Goal: Task Accomplishment & Management: Manage account settings

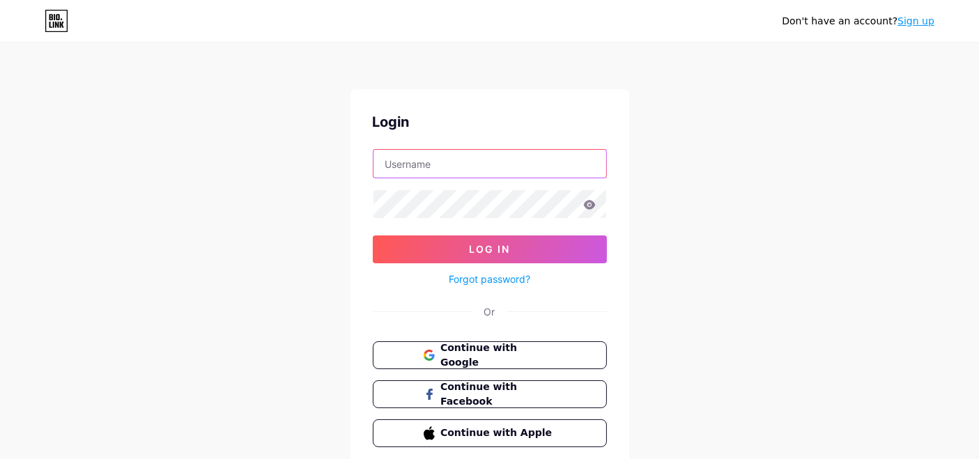
click at [431, 169] on input "text" at bounding box center [490, 164] width 233 height 28
click at [435, 166] on input "text" at bounding box center [490, 164] width 233 height 28
paste input "yoicolombia"
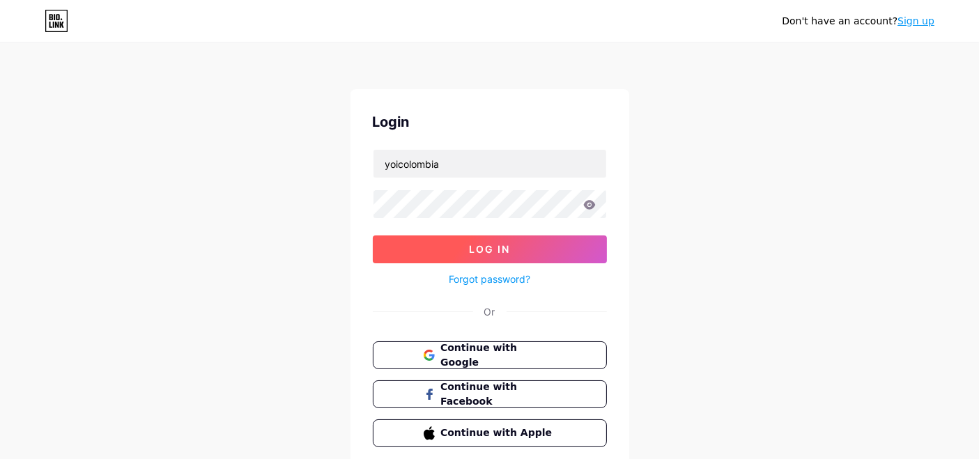
click at [493, 247] on span "Log In" at bounding box center [489, 249] width 41 height 12
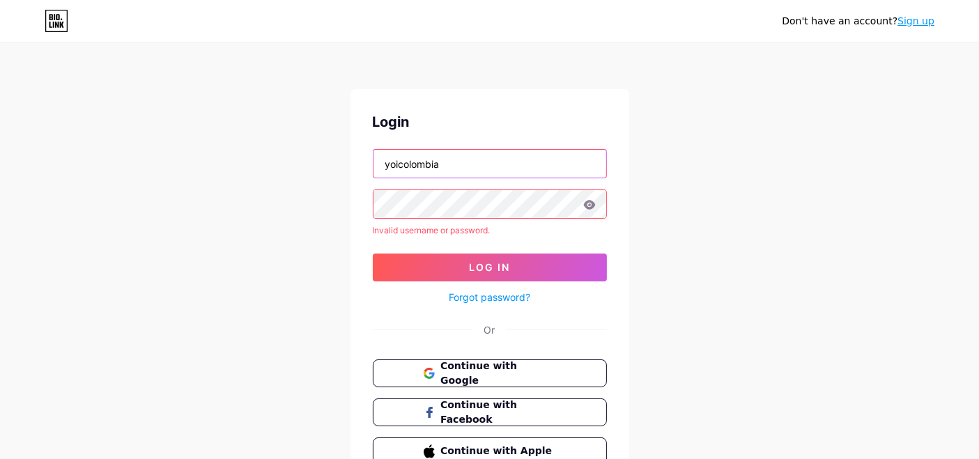
click at [579, 171] on input "yoicolombia" at bounding box center [490, 164] width 233 height 28
click at [577, 171] on input "yoicolombia" at bounding box center [490, 164] width 233 height 28
click at [577, 170] on input "yoicolombia" at bounding box center [490, 164] width 233 height 28
paste input "daniela.ballestros@lilipink.com"
type input "daniela.ballestros@lilipink.com"
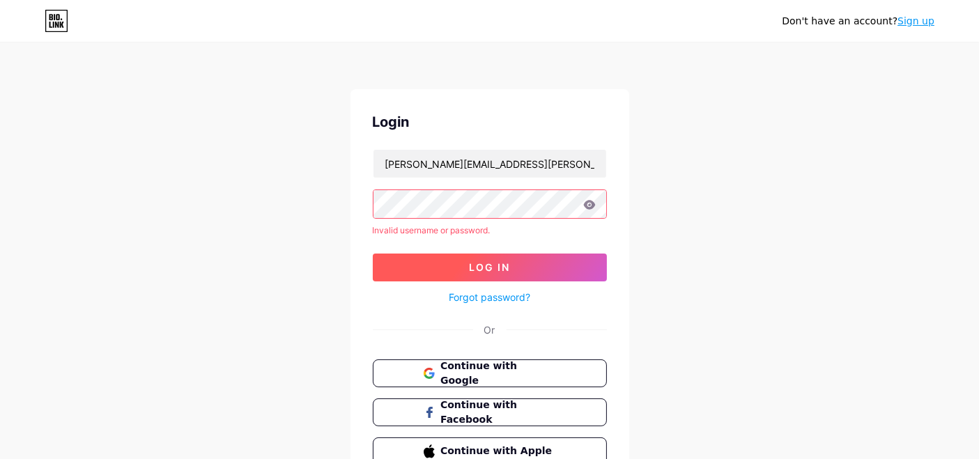
click at [477, 272] on span "Log In" at bounding box center [489, 267] width 41 height 12
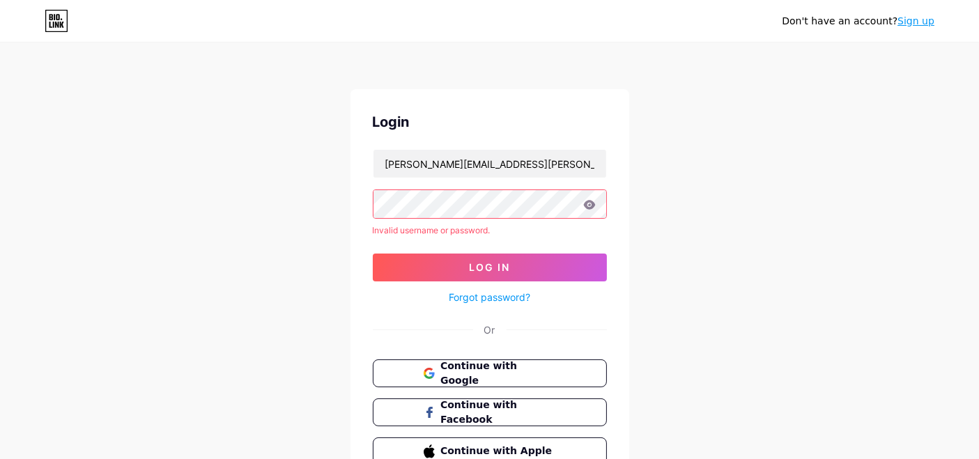
click at [470, 291] on link "Forgot password?" at bounding box center [490, 297] width 82 height 15
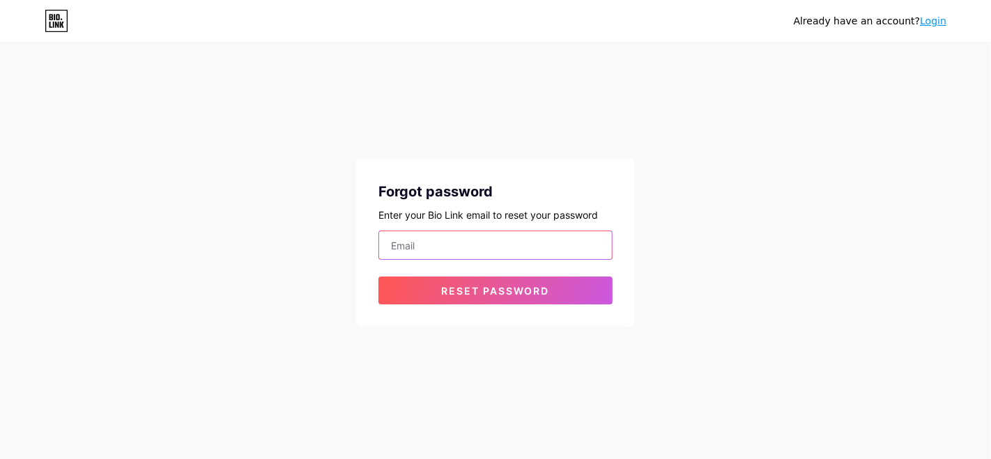
click at [462, 243] on input "email" at bounding box center [495, 245] width 233 height 28
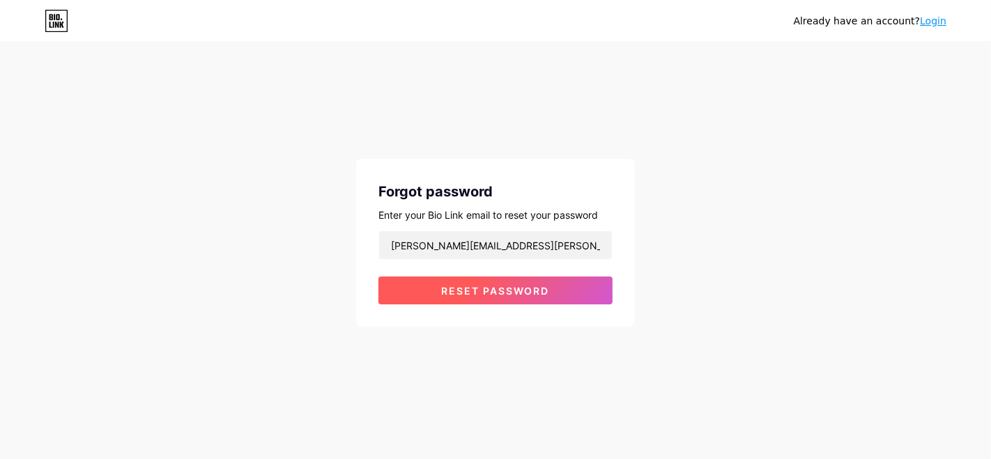
click at [467, 294] on span "Reset password" at bounding box center [496, 291] width 108 height 12
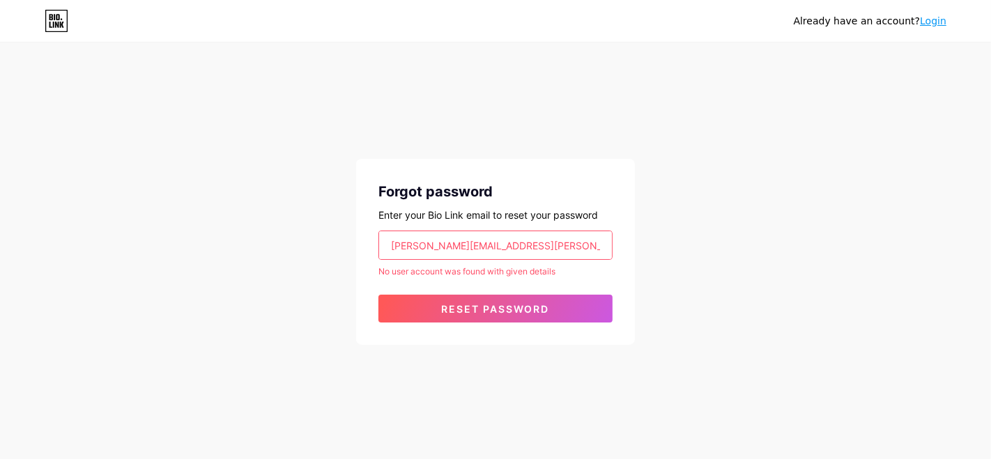
click at [595, 252] on input "daniela.ballesteros@fastmoda.com.co" at bounding box center [495, 245] width 233 height 28
click at [595, 251] on input "daniela.ballesteros@fastmoda.com.co" at bounding box center [495, 245] width 233 height 28
click at [595, 249] on input "daniela.ballesteros@fastmoda.com.co" at bounding box center [495, 245] width 233 height 28
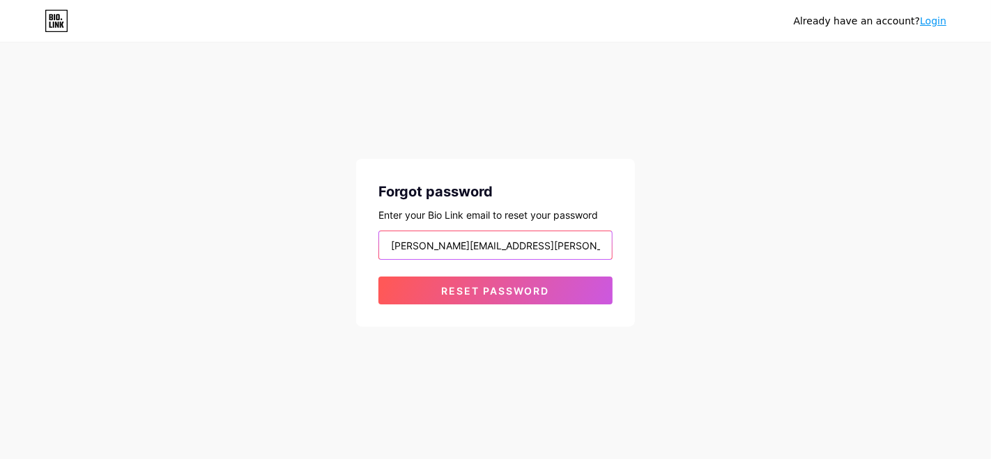
click at [551, 240] on input "daniela.ballesteros@Lilipinkall.onmicrosoft.com" at bounding box center [495, 245] width 233 height 28
drag, startPoint x: 489, startPoint y: 247, endPoint x: 649, endPoint y: 257, distance: 160.6
click at [649, 257] on div "Already have an account? Login Forgot password Enter your Bio Link email to res…" at bounding box center [495, 186] width 991 height 372
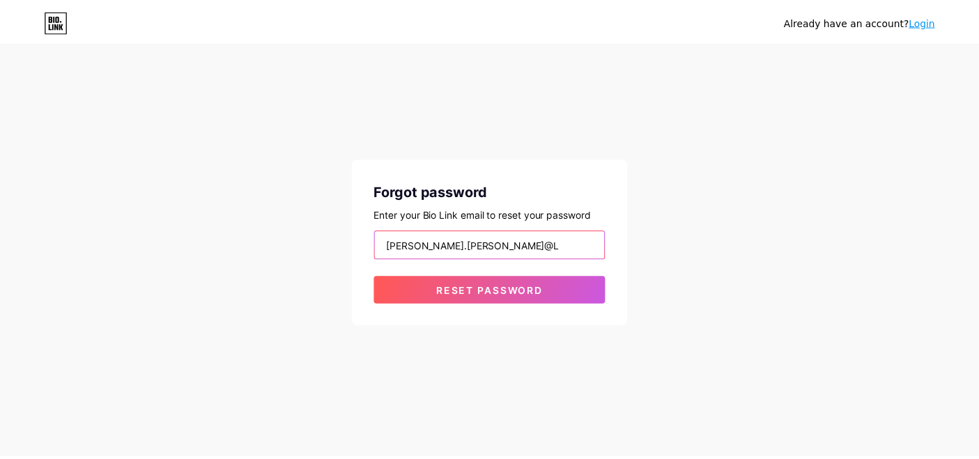
scroll to position [0, 0]
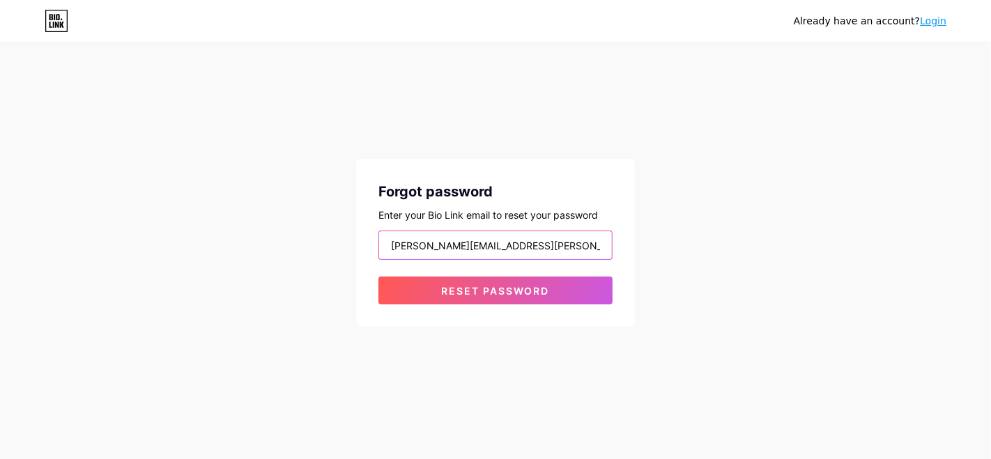
type input "[PERSON_NAME][EMAIL_ADDRESS][PERSON_NAME][DOMAIN_NAME]"
click at [378, 277] on button "Reset password" at bounding box center [495, 291] width 234 height 28
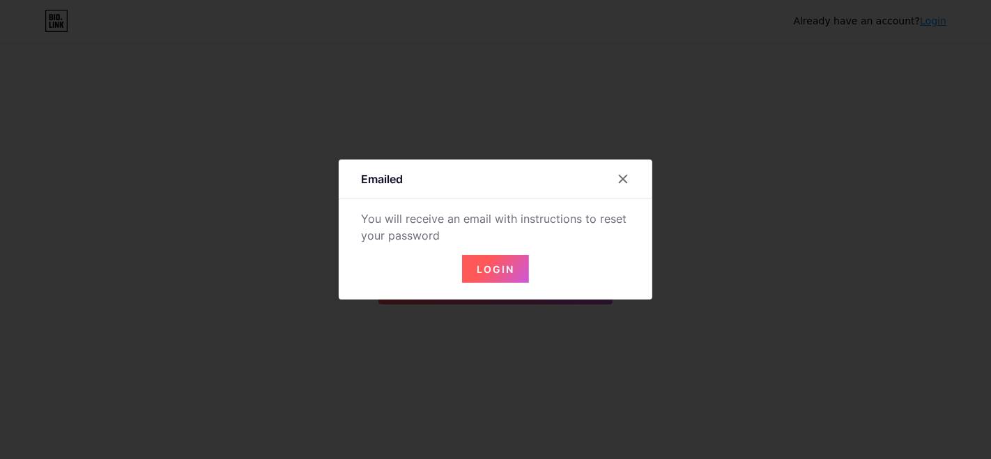
click at [468, 270] on button "Login" at bounding box center [495, 269] width 67 height 28
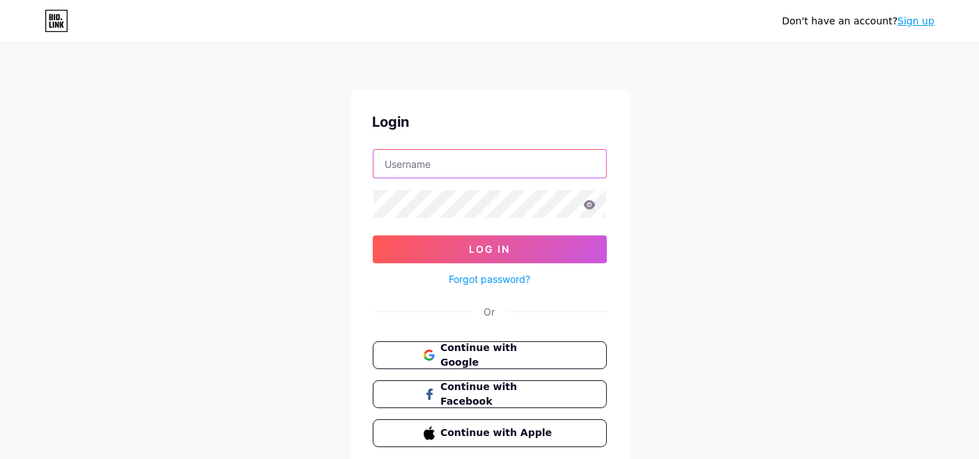
click at [536, 165] on input "text" at bounding box center [490, 164] width 233 height 28
type input "[PERSON_NAME][EMAIL_ADDRESS][PERSON_NAME][DOMAIN_NAME]"
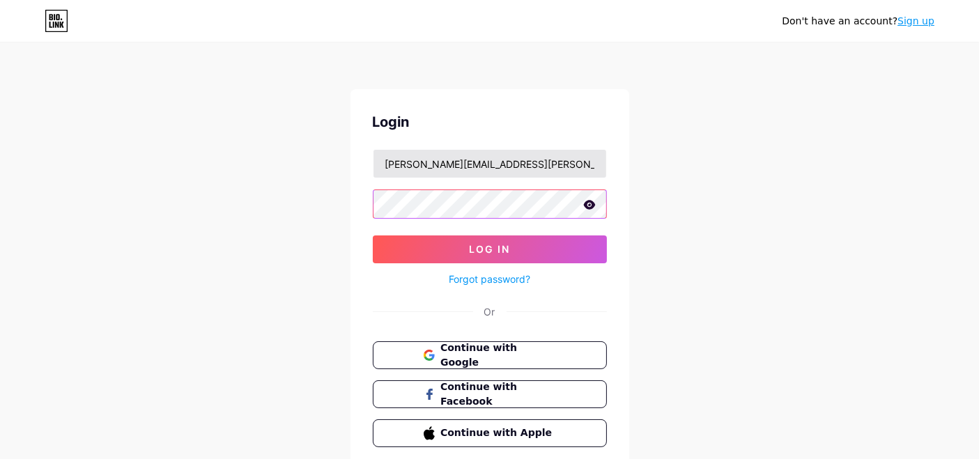
click at [373, 236] on button "Log In" at bounding box center [490, 250] width 234 height 28
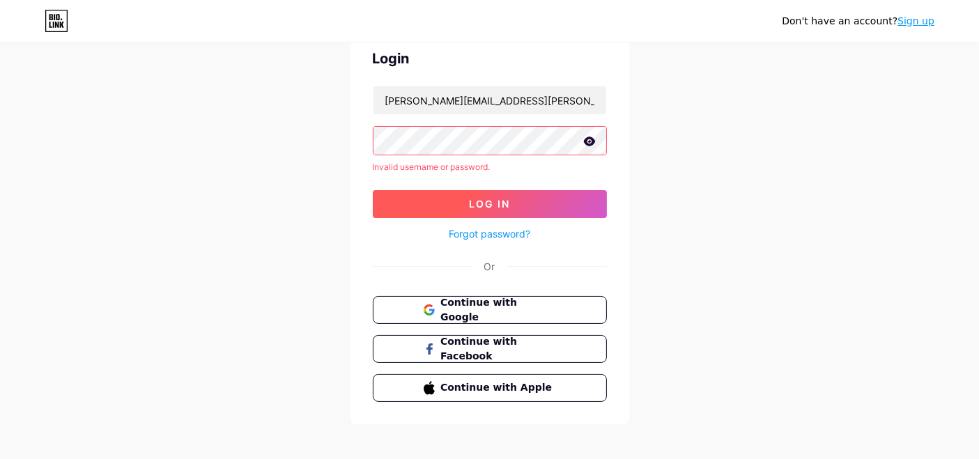
scroll to position [70, 0]
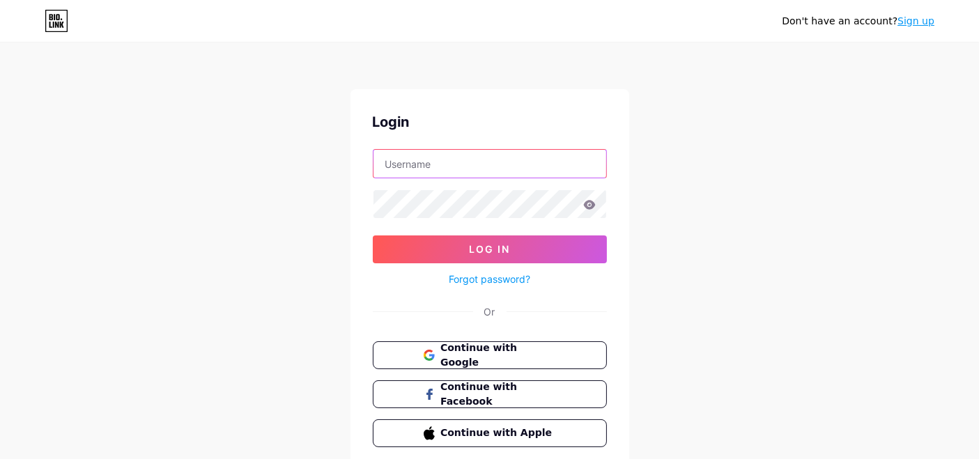
click at [535, 168] on input "text" at bounding box center [490, 164] width 233 height 28
type input "[PERSON_NAME][EMAIL_ADDRESS][PERSON_NAME][DOMAIN_NAME]"
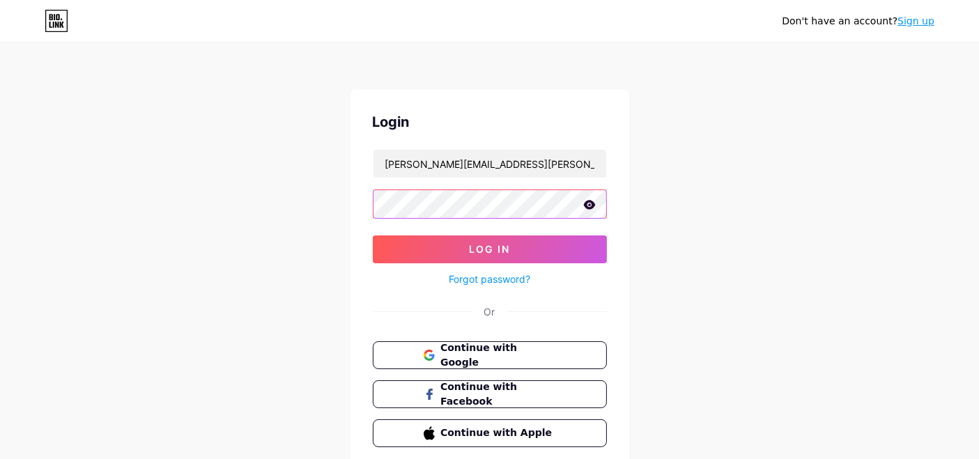
click at [373, 236] on button "Log In" at bounding box center [490, 250] width 234 height 28
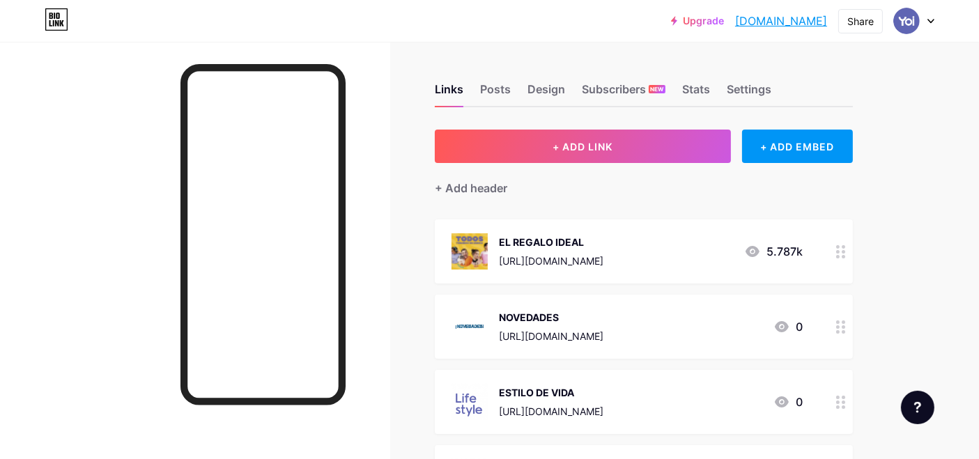
click at [935, 17] on div "Upgrade [DOMAIN_NAME]... [DOMAIN_NAME] Share Switch accounts YOI COLOMBIA [DOMA…" at bounding box center [489, 20] width 979 height 25
click at [933, 21] on icon at bounding box center [931, 21] width 7 height 5
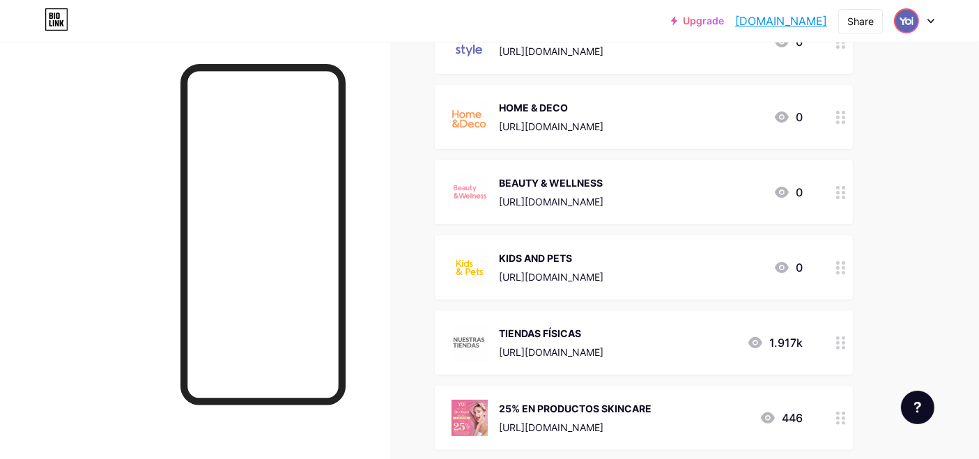
scroll to position [347, 0]
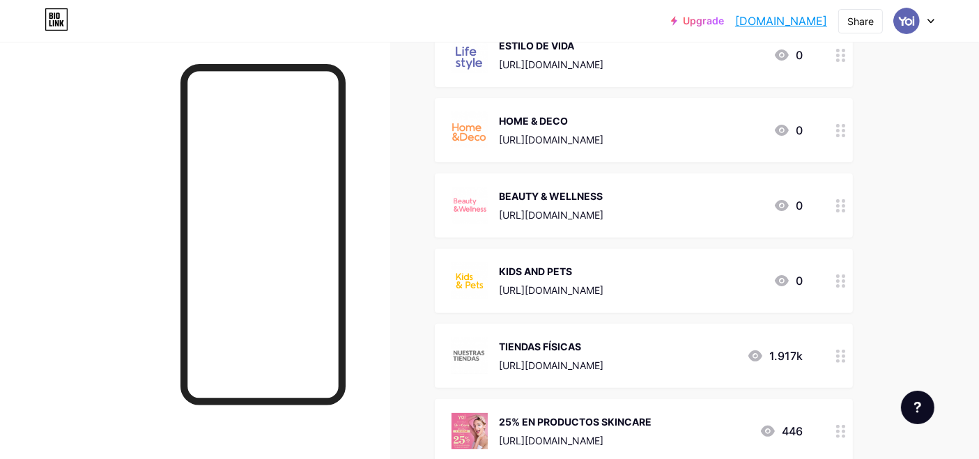
click at [926, 23] on div at bounding box center [914, 20] width 40 height 25
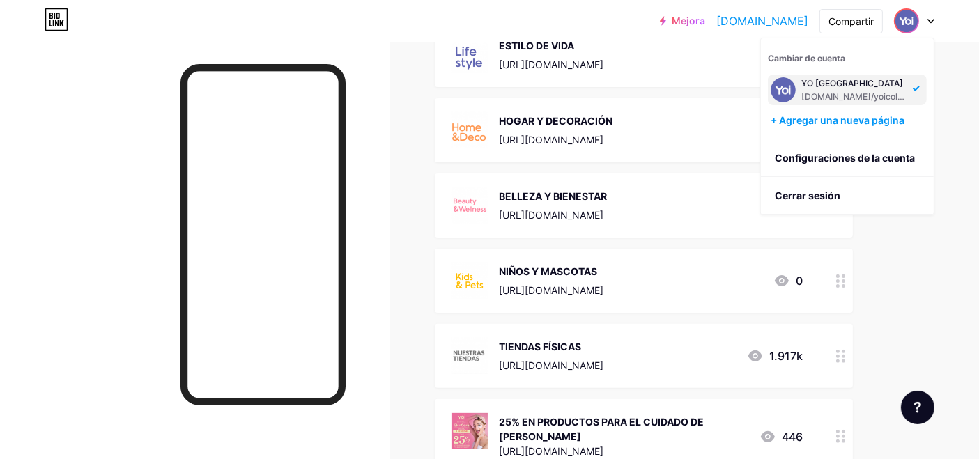
scroll to position [364, 0]
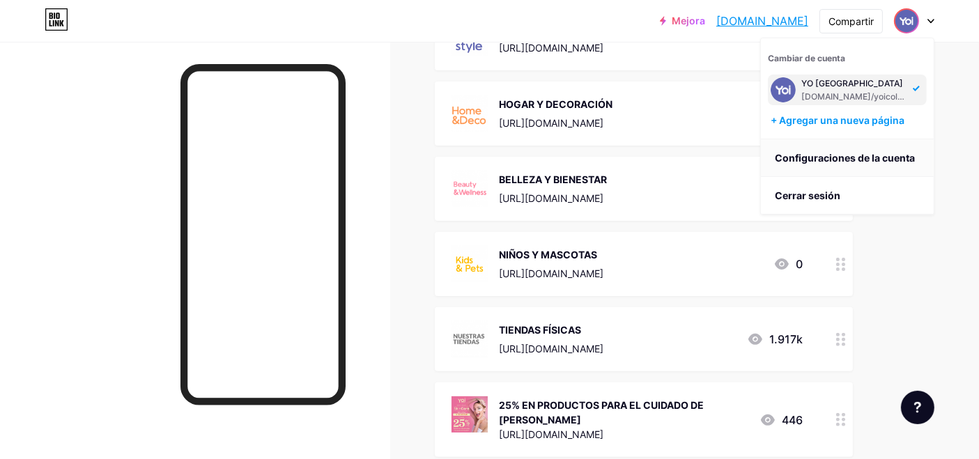
click at [871, 162] on font "Configuraciones de la cuenta" at bounding box center [845, 158] width 140 height 12
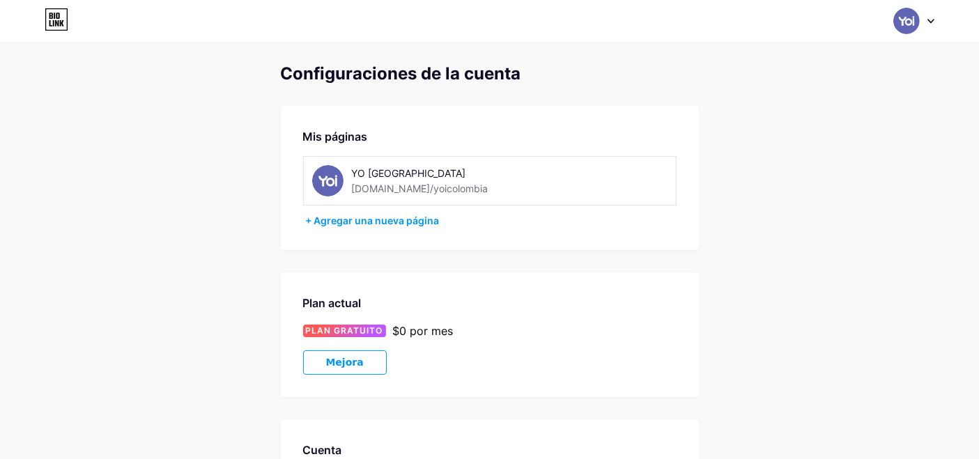
click at [635, 188] on div "YO COLOMBIA [DOMAIN_NAME]/yoicolombia" at bounding box center [490, 180] width 374 height 49
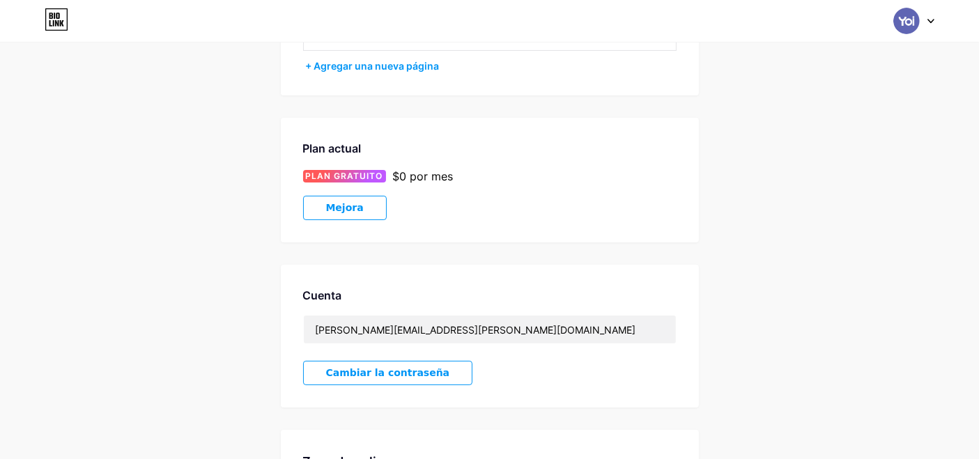
scroll to position [316, 0]
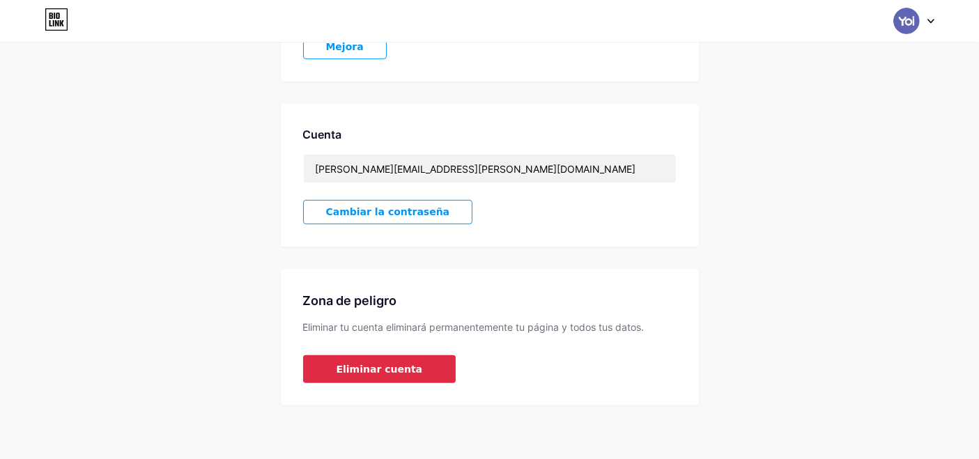
click at [371, 365] on font "Eliminar cuenta" at bounding box center [380, 369] width 86 height 11
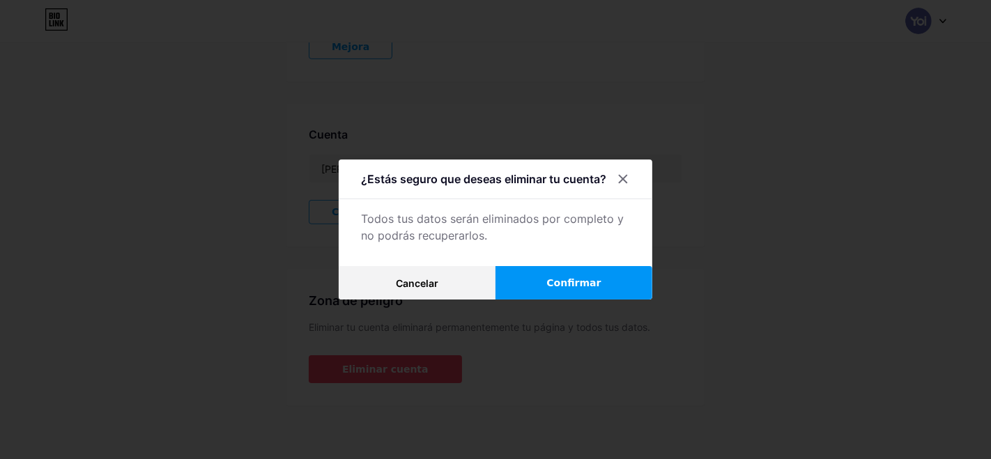
click at [528, 281] on button "Confirmar" at bounding box center [574, 282] width 157 height 33
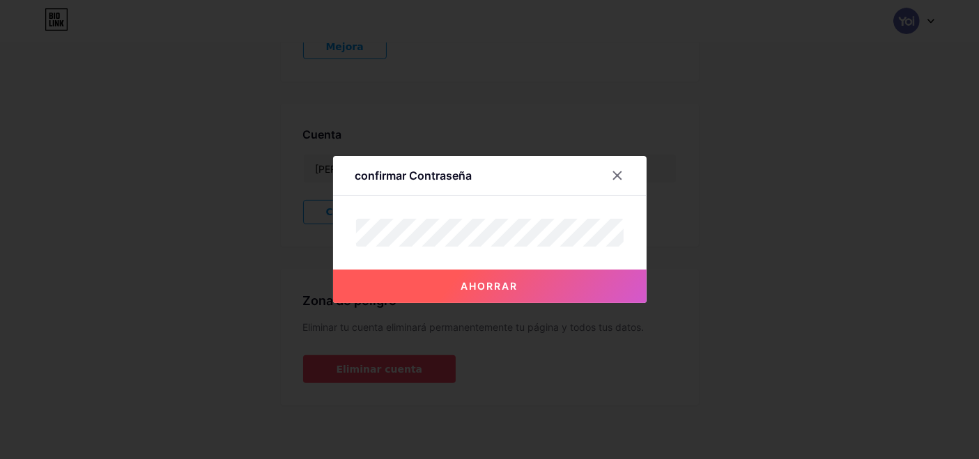
click at [515, 282] on font "Ahorrar" at bounding box center [489, 286] width 57 height 12
